Goal: Information Seeking & Learning: Learn about a topic

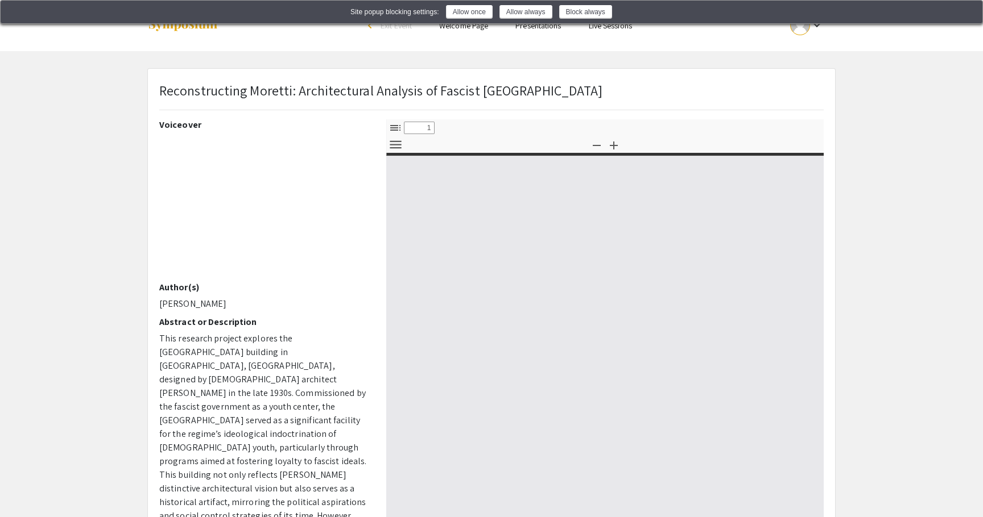
select select "custom"
type input "0"
select select "custom"
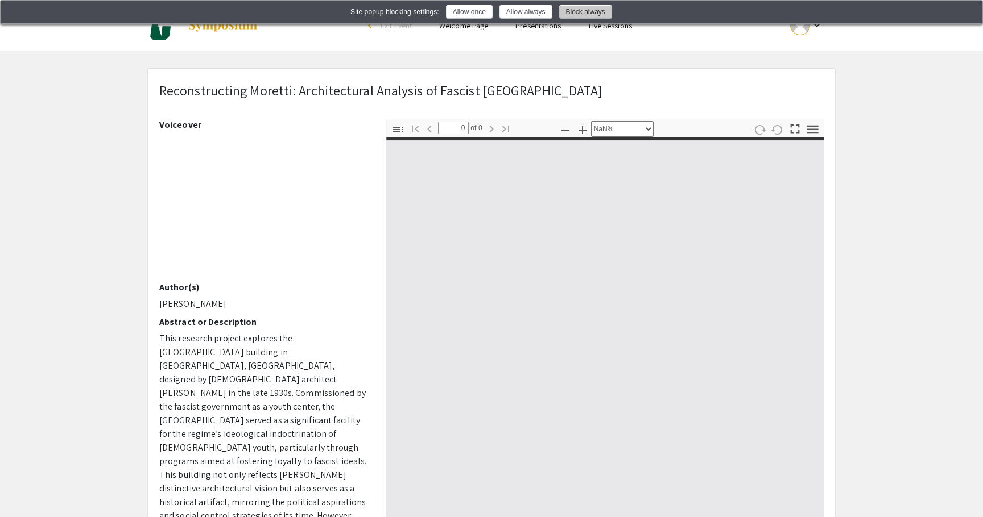
type input "1"
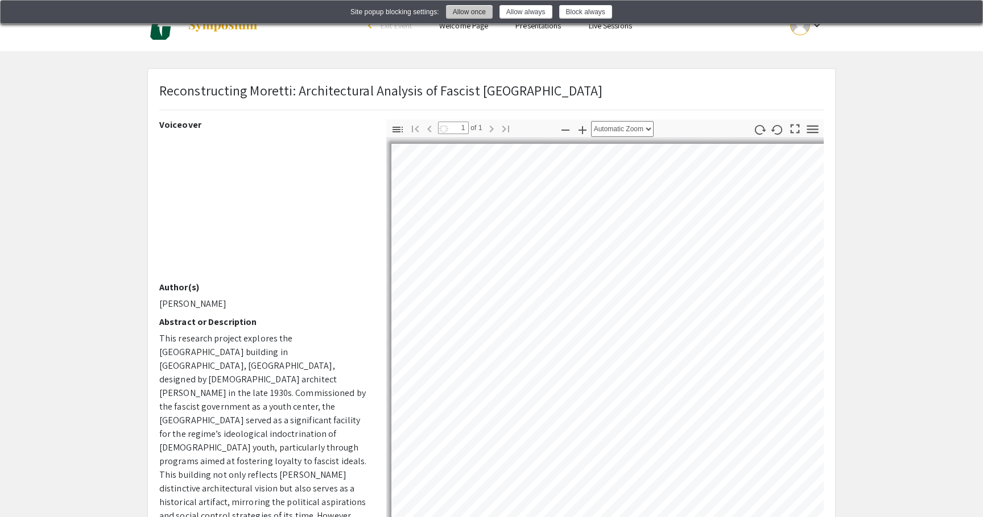
select select "auto"
click at [482, 16] on button "Allow once" at bounding box center [469, 12] width 47 height 14
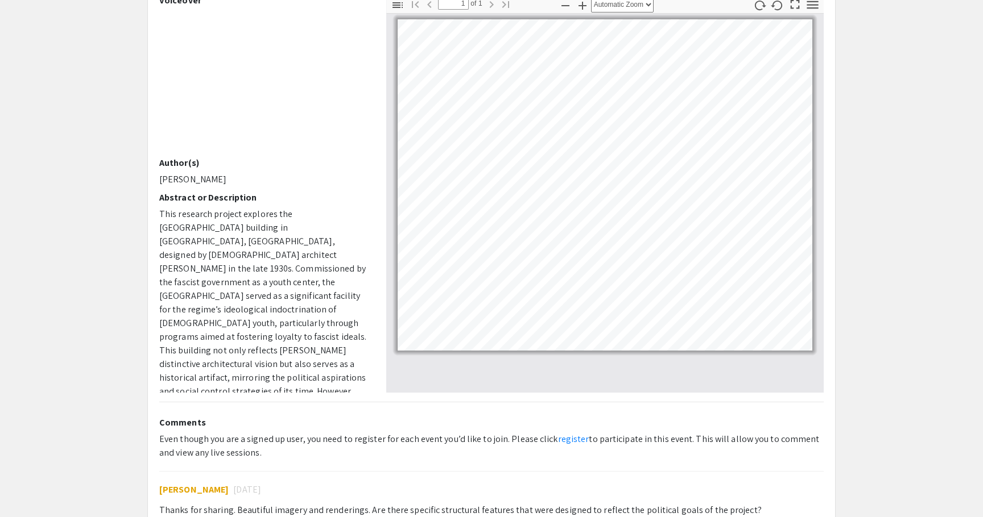
scroll to position [123, 0]
click at [41, 95] on app-presentation "Reconstructing Moretti: Architectural Analysis of Fascist Italy Voiceover Autho…" at bounding box center [491, 248] width 983 height 607
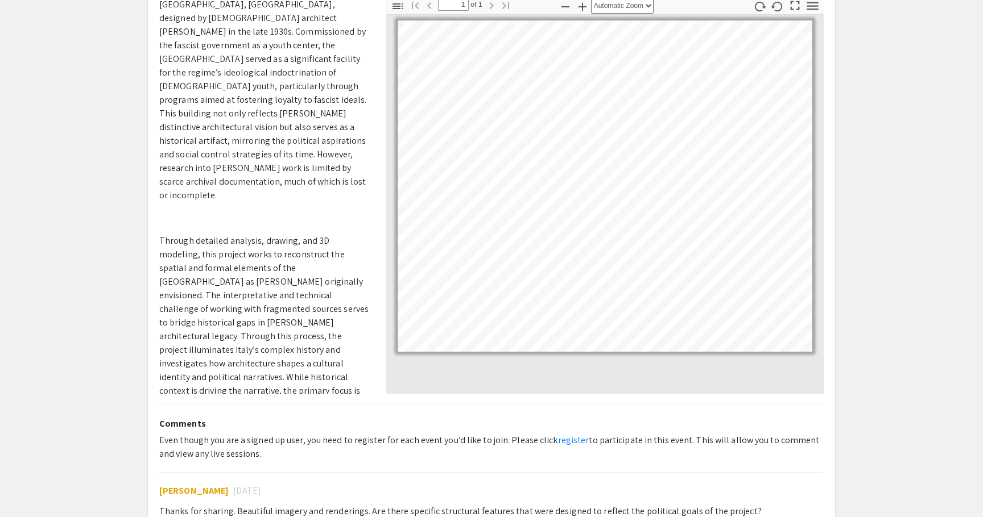
scroll to position [0, 0]
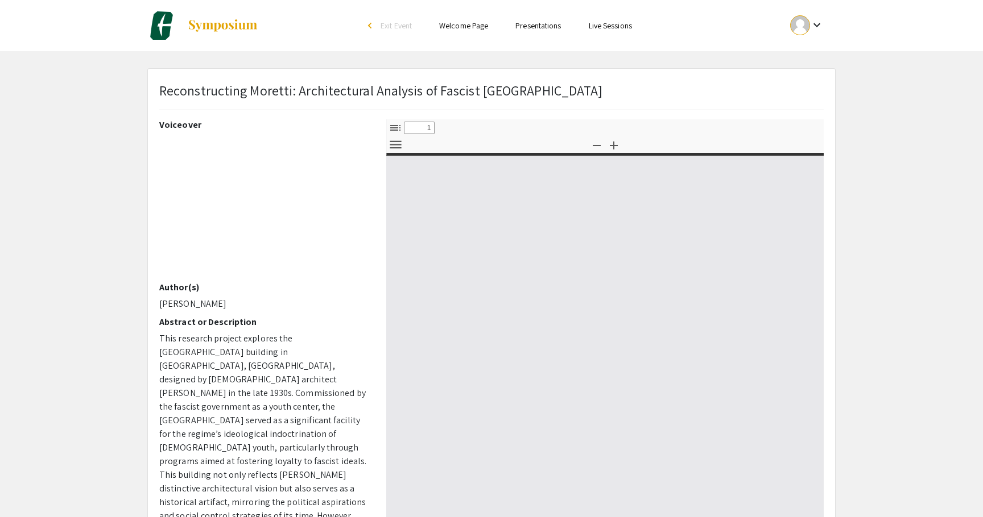
select select "custom"
type input "0"
select select "custom"
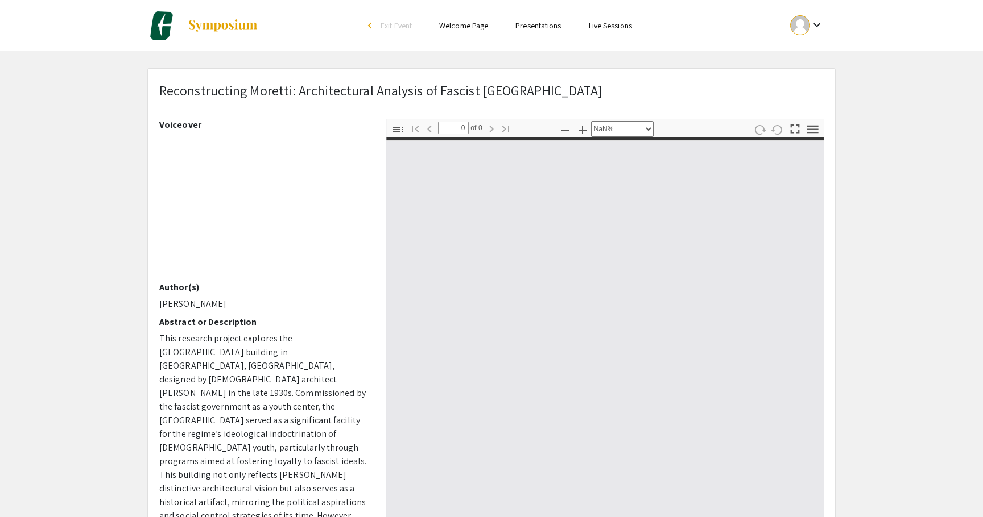
type input "1"
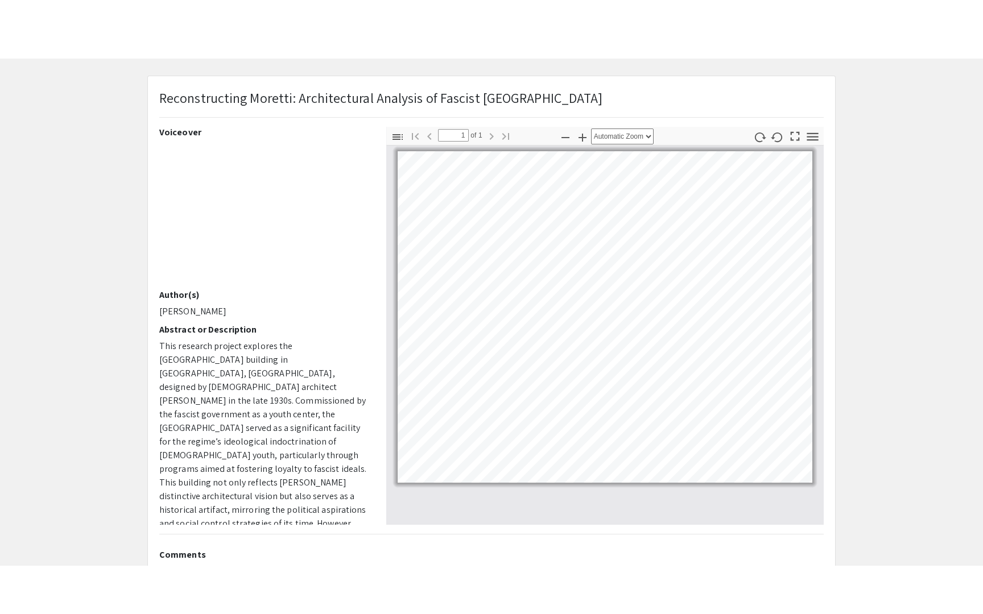
scroll to position [30, 0]
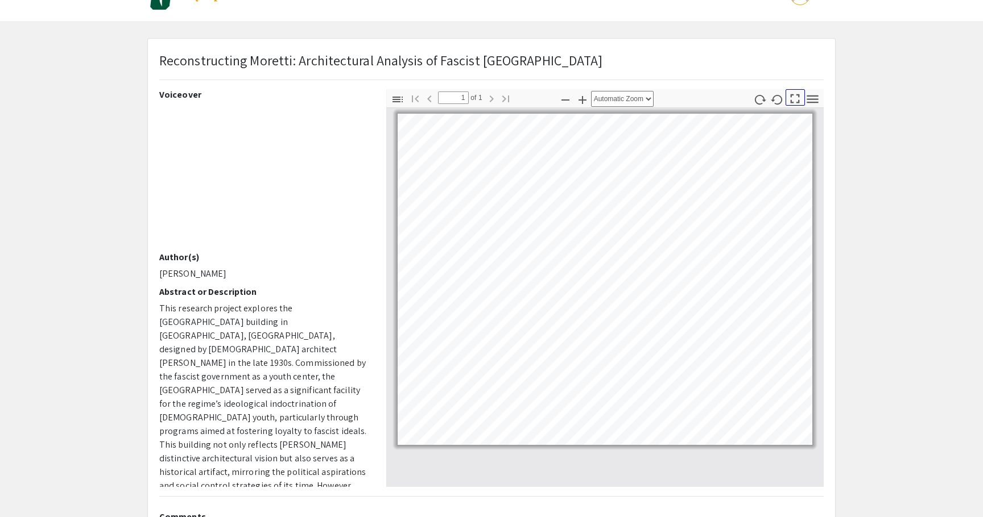
click at [789, 100] on icon "button" at bounding box center [794, 98] width 15 height 15
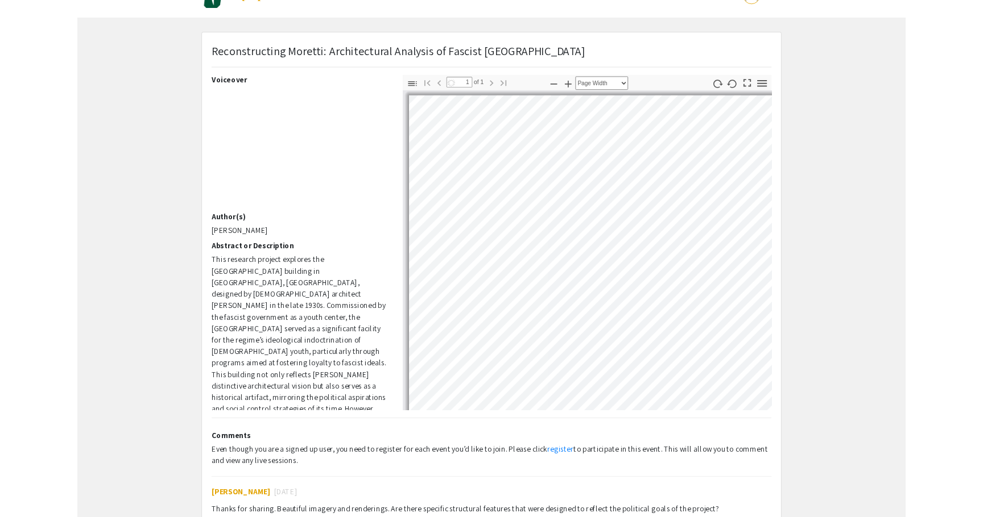
scroll to position [690, 0]
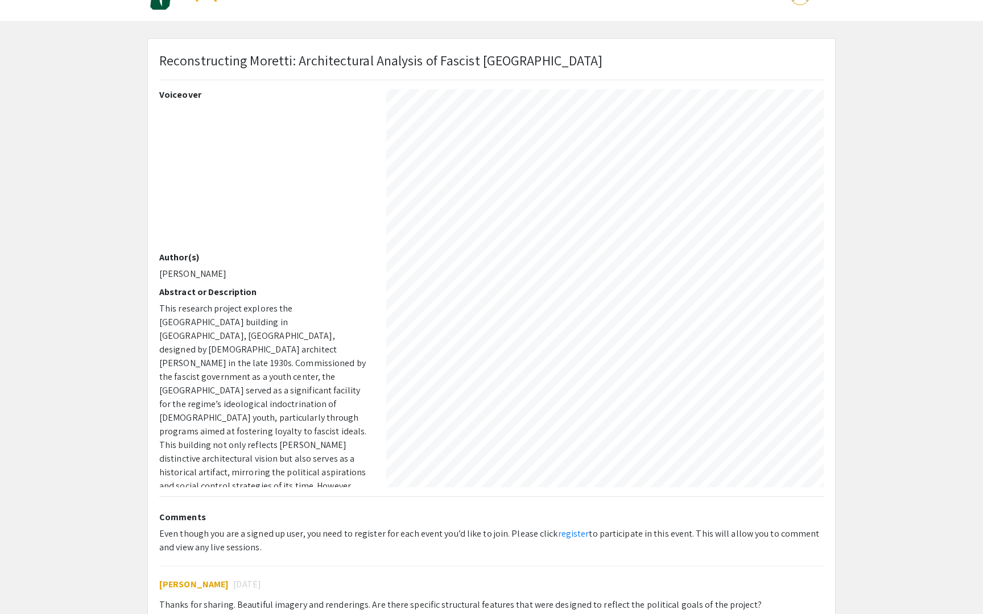
select select "auto"
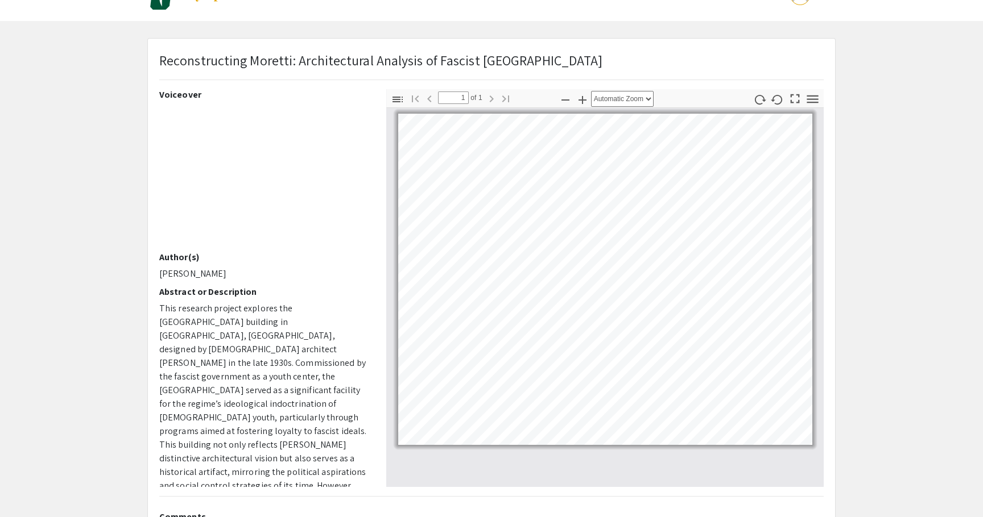
scroll to position [0, 0]
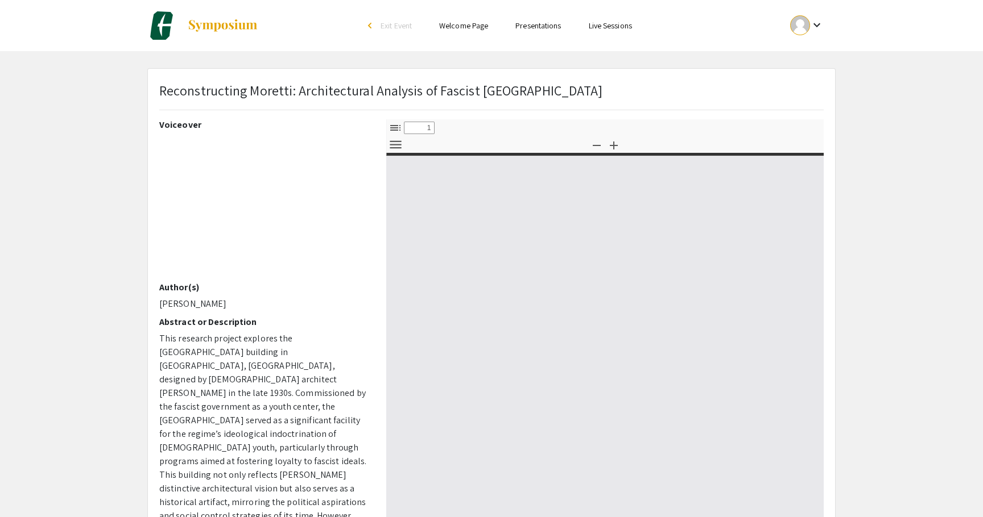
select select "custom"
type input "0"
select select "custom"
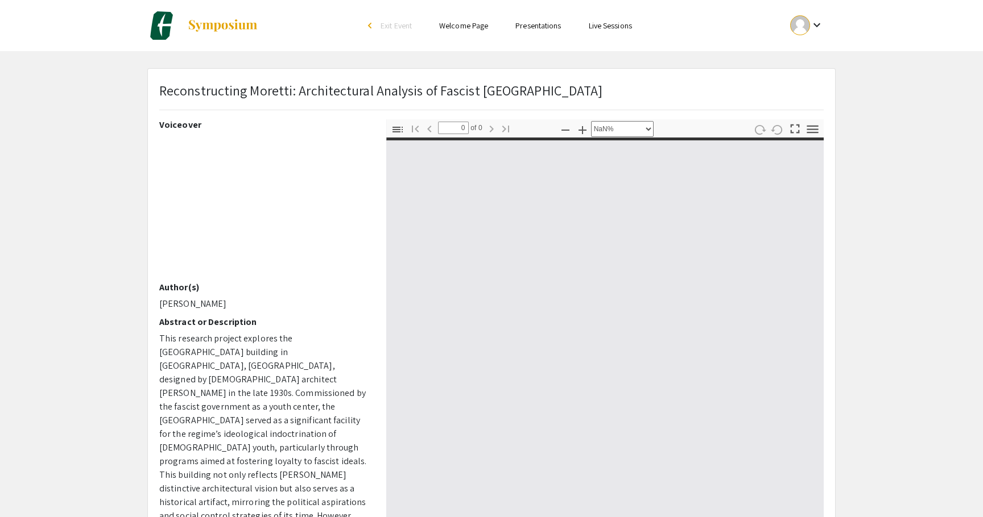
type input "1"
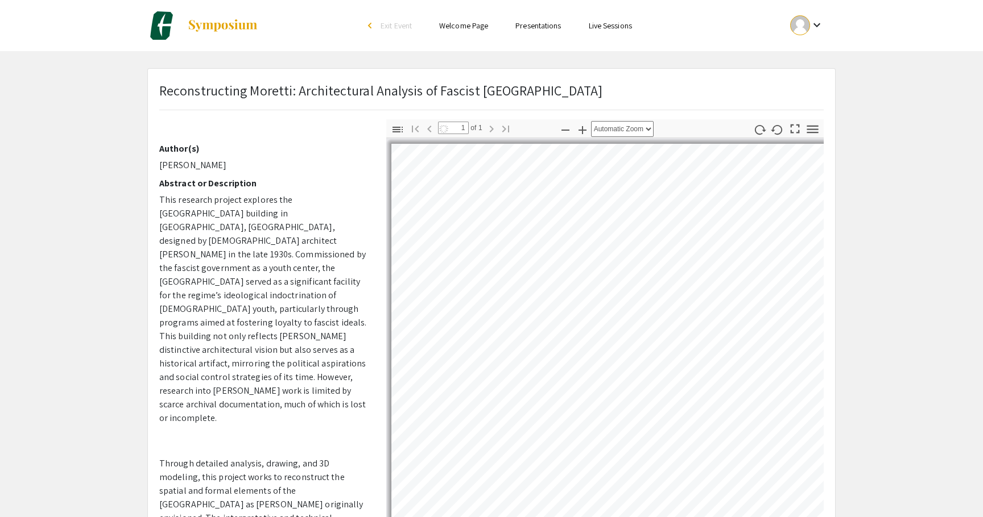
select select "auto"
